Goal: Information Seeking & Learning: Find specific page/section

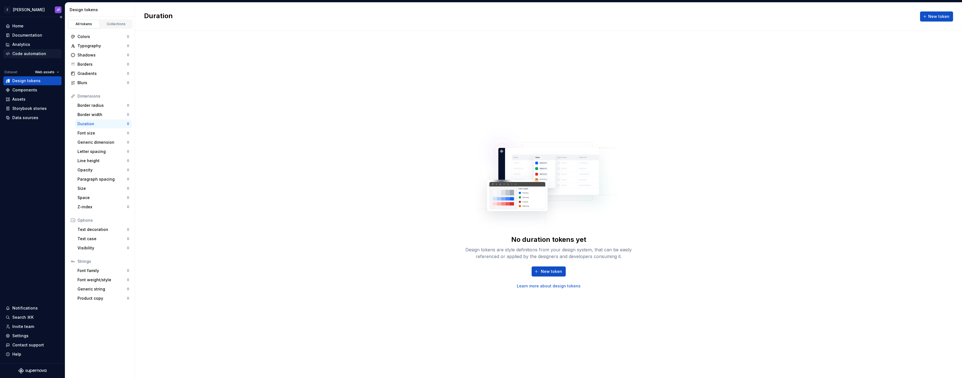
click at [30, 51] on div "Code automation" at bounding box center [29, 54] width 34 height 6
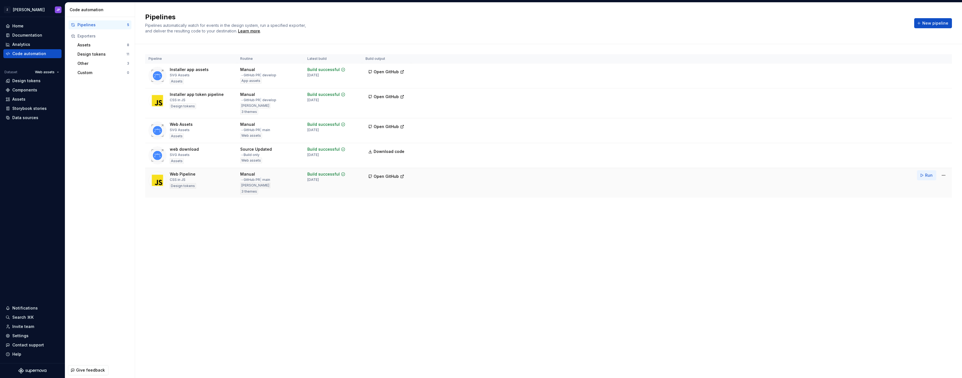
click at [925, 174] on button "Run" at bounding box center [926, 175] width 19 height 10
click at [40, 83] on div "Design tokens" at bounding box center [33, 81] width 54 height 6
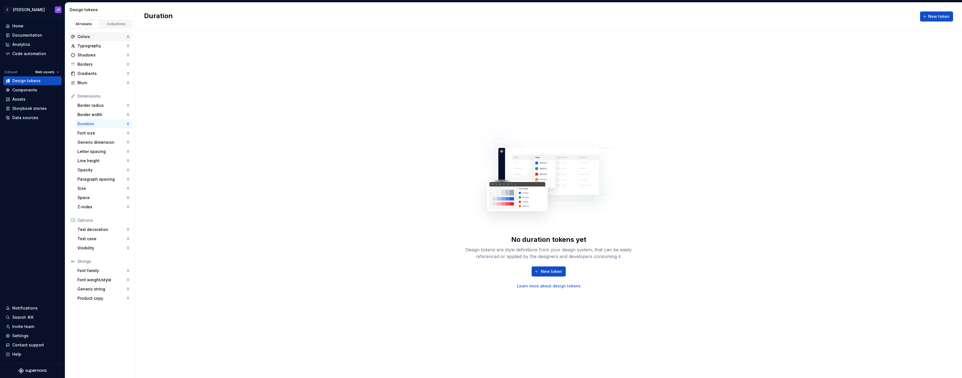
click at [103, 40] on div "Colors 0" at bounding box center [100, 36] width 63 height 9
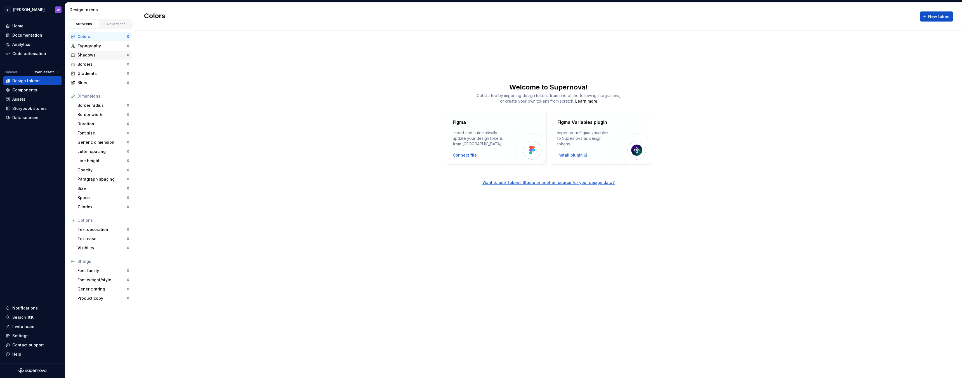
click at [102, 57] on div "Shadows" at bounding box center [102, 55] width 50 height 6
click at [106, 39] on div "Colors" at bounding box center [102, 37] width 50 height 6
click at [45, 69] on div "Home Documentation Analytics Code automation Dataset Web assets Design tokens C…" at bounding box center [32, 72] width 58 height 101
click at [45, 72] on html "Z Zuno JP Home Documentation Analytics Code automation Dataset Web assets Desig…" at bounding box center [481, 189] width 962 height 378
click at [52, 104] on div "[PERSON_NAME]" at bounding box center [59, 100] width 48 height 9
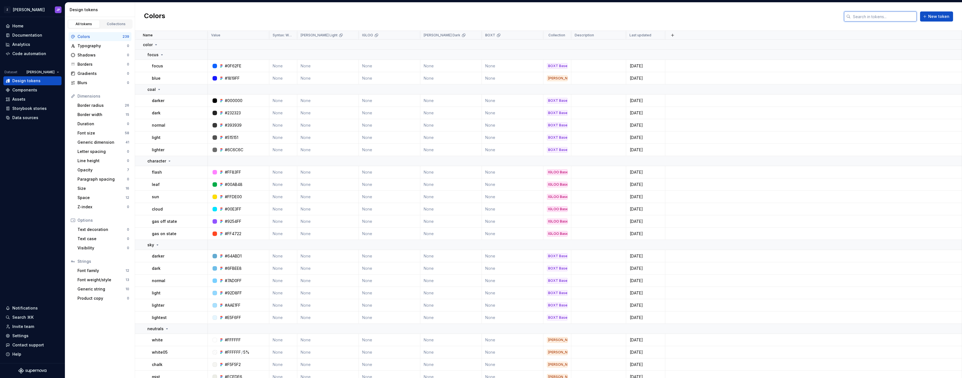
click at [895, 17] on input "text" at bounding box center [884, 16] width 66 height 10
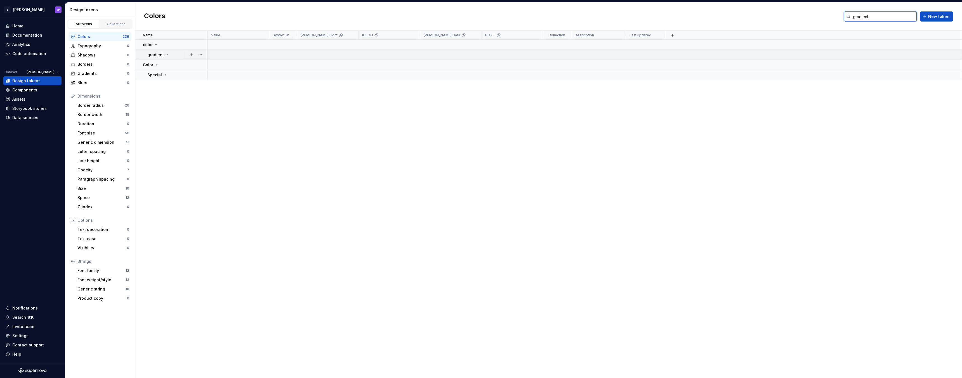
type input "gradient"
click at [155, 52] on p "gradient" at bounding box center [155, 55] width 17 height 6
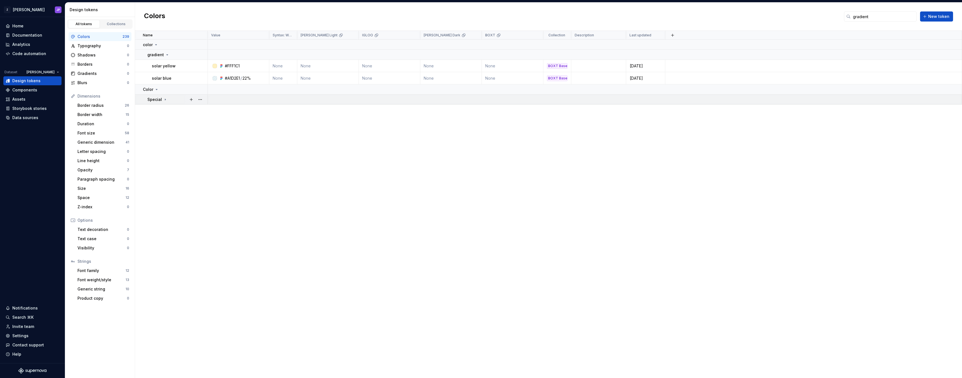
click at [160, 103] on td "Special" at bounding box center [171, 100] width 73 height 10
